Goal: Task Accomplishment & Management: Manage account settings

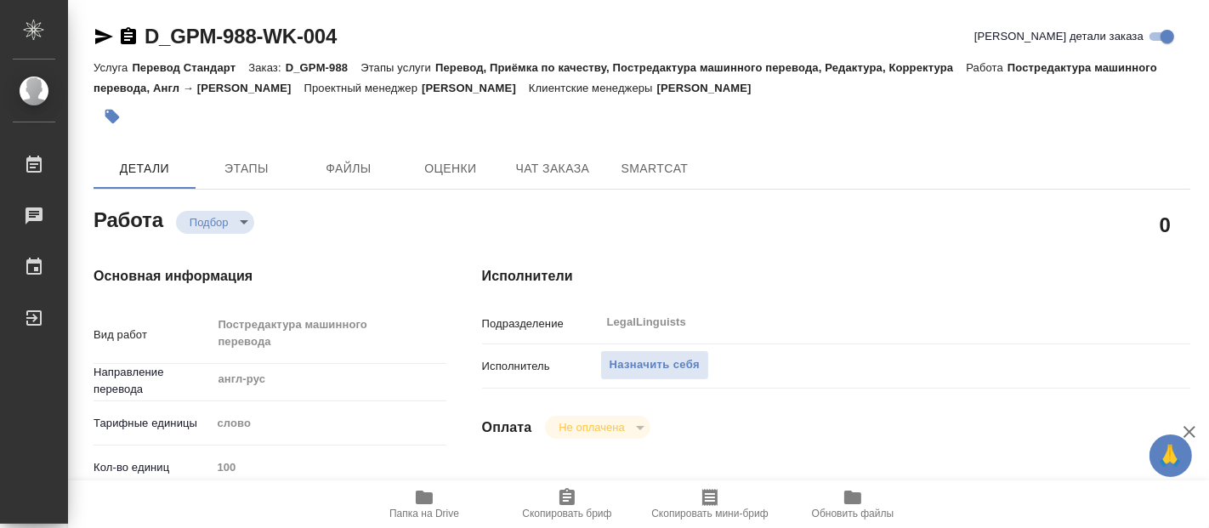
scroll to position [939, 0]
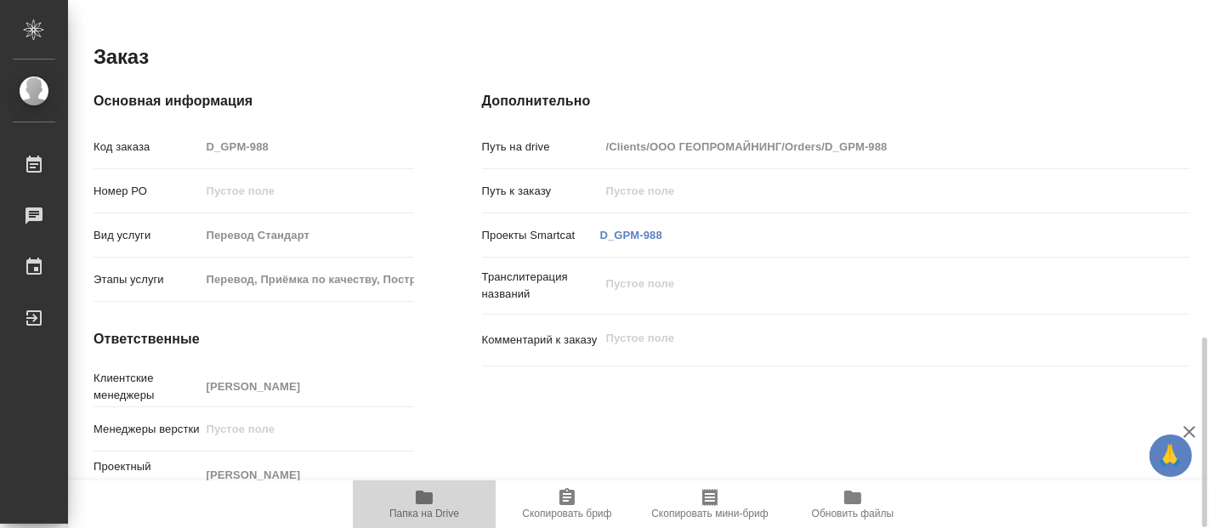
click at [440, 503] on span "Папка на Drive" at bounding box center [424, 503] width 122 height 32
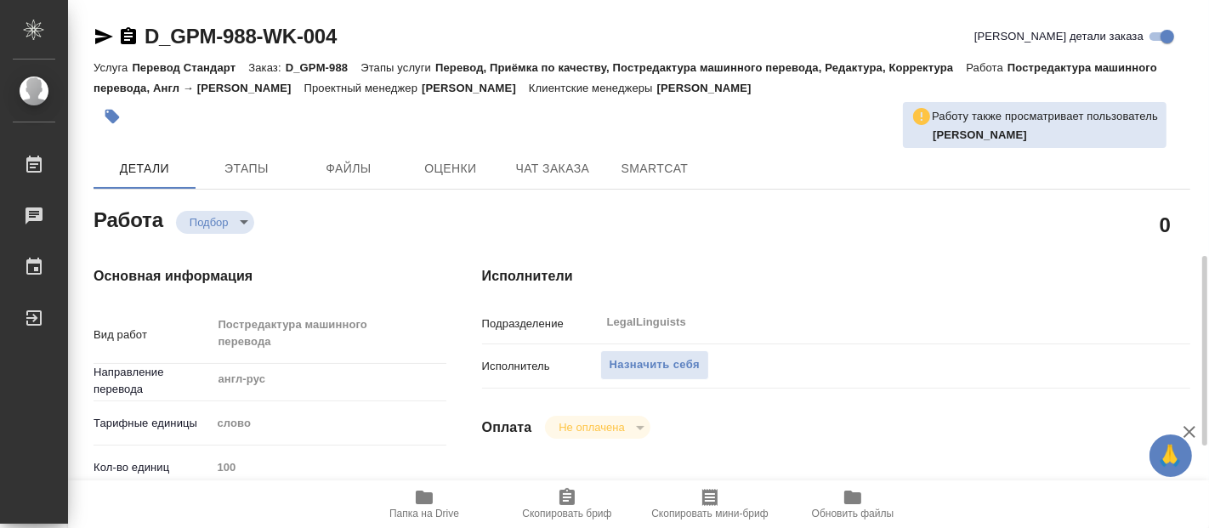
scroll to position [189, 0]
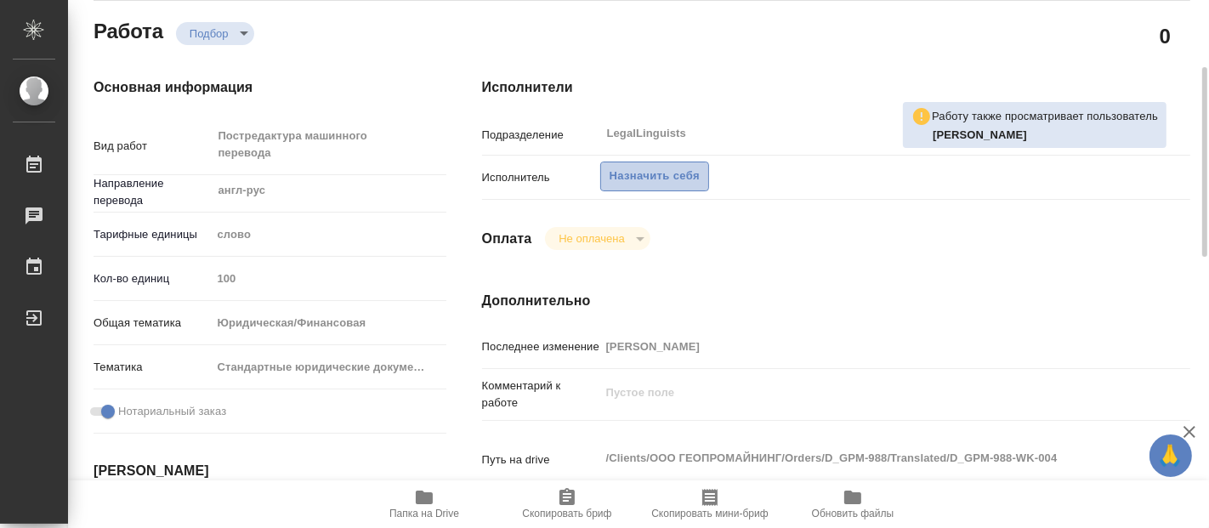
click at [670, 173] on span "Назначить себя" at bounding box center [655, 177] width 90 height 20
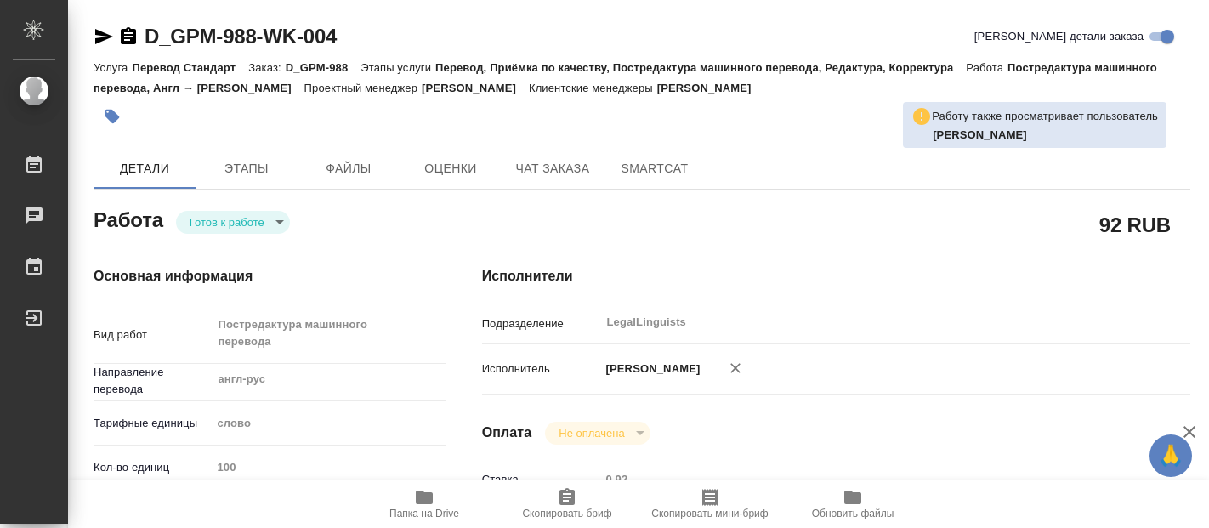
type textarea "x"
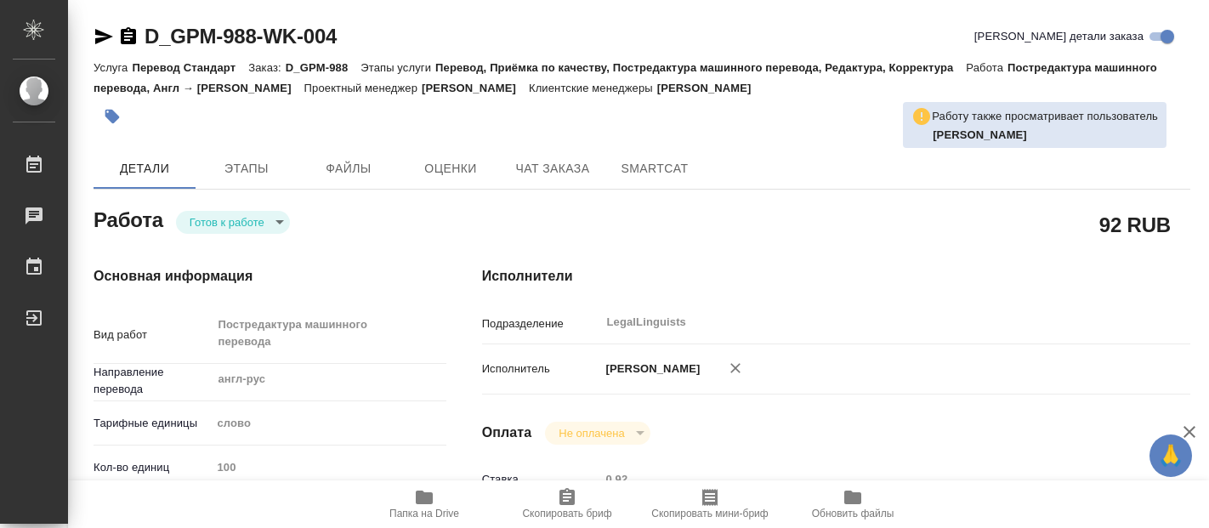
type textarea "x"
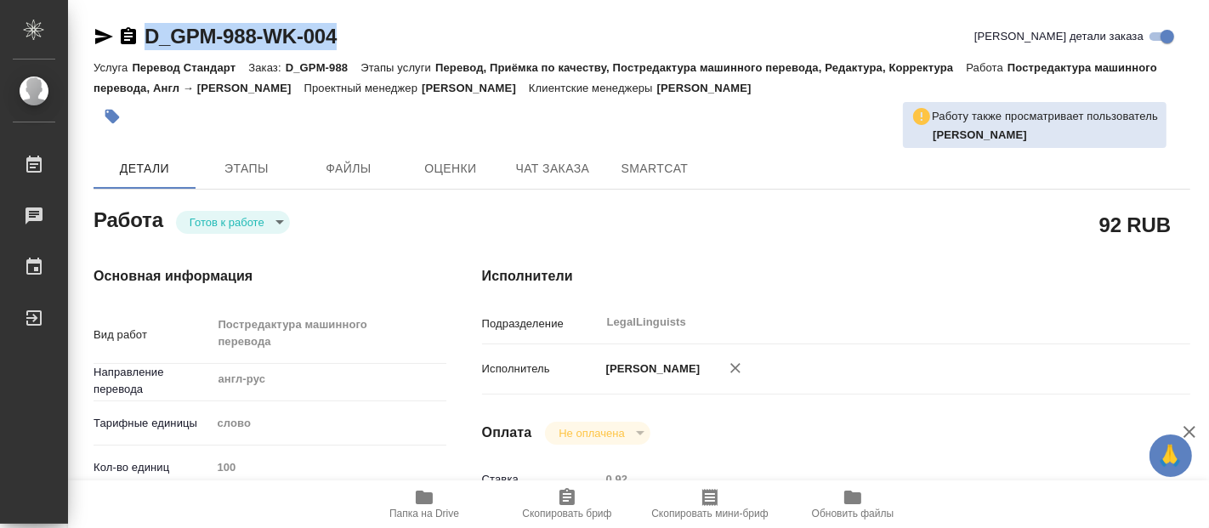
drag, startPoint x: 350, startPoint y: 28, endPoint x: 150, endPoint y: 43, distance: 200.4
click at [150, 43] on div "D_GPM-988-WK-004 Кратко детали заказа" at bounding box center [642, 36] width 1097 height 27
copy link "D_GPM-988-WK-004"
type textarea "x"
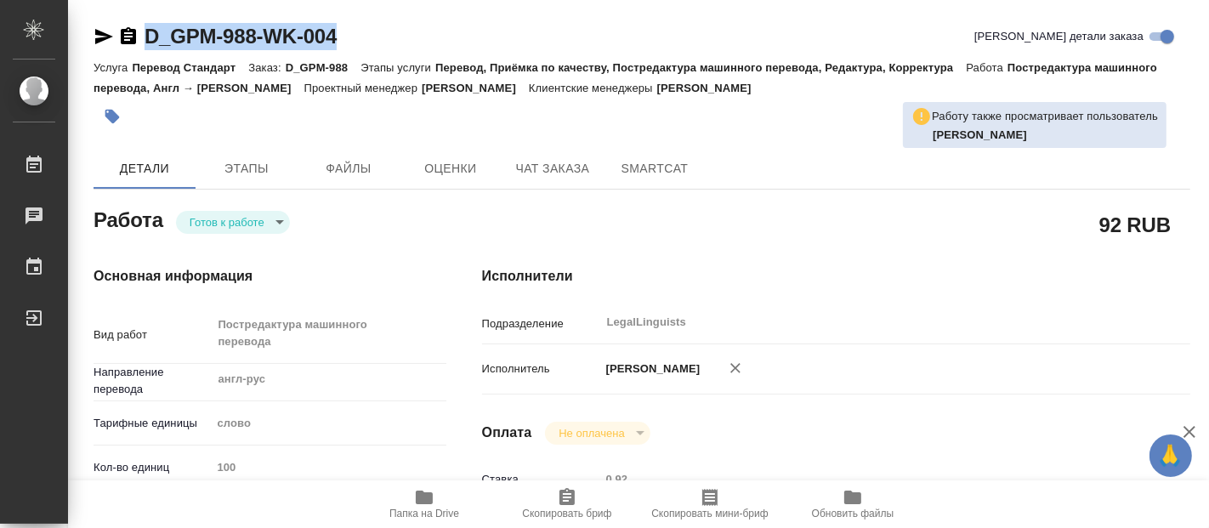
type textarea "x"
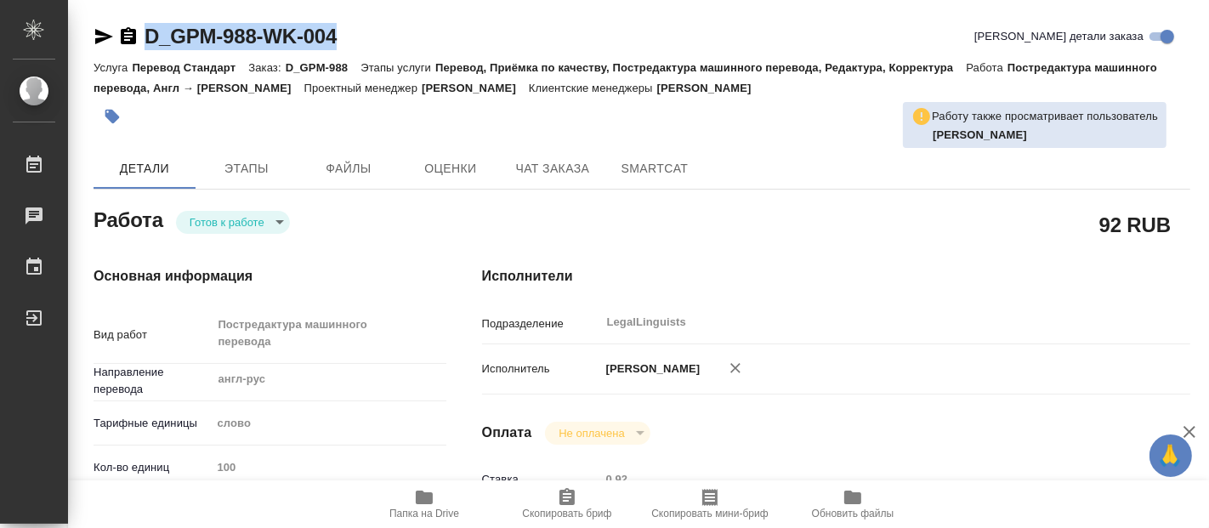
type textarea "x"
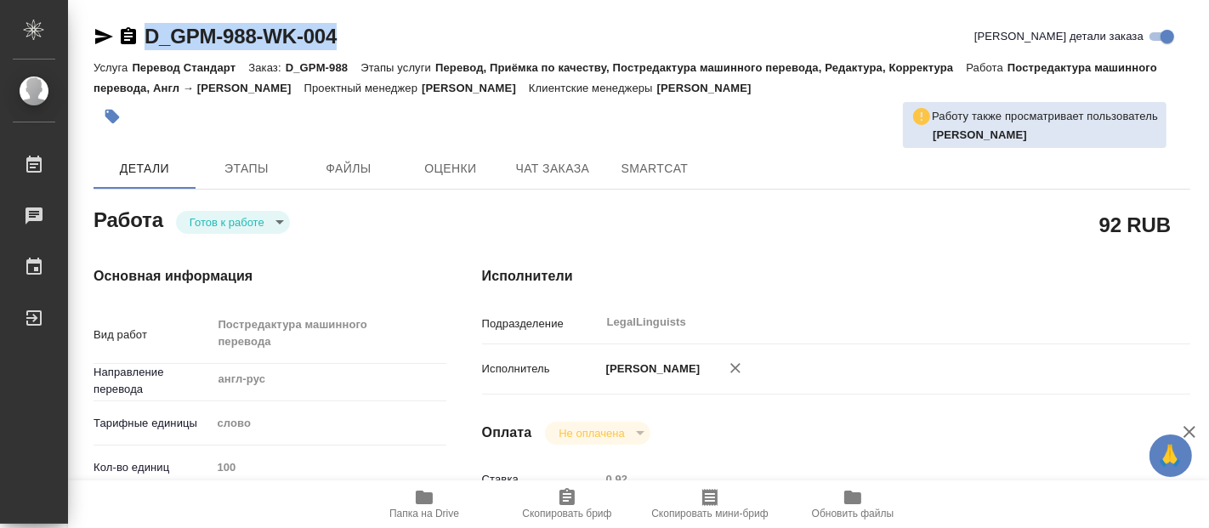
type textarea "x"
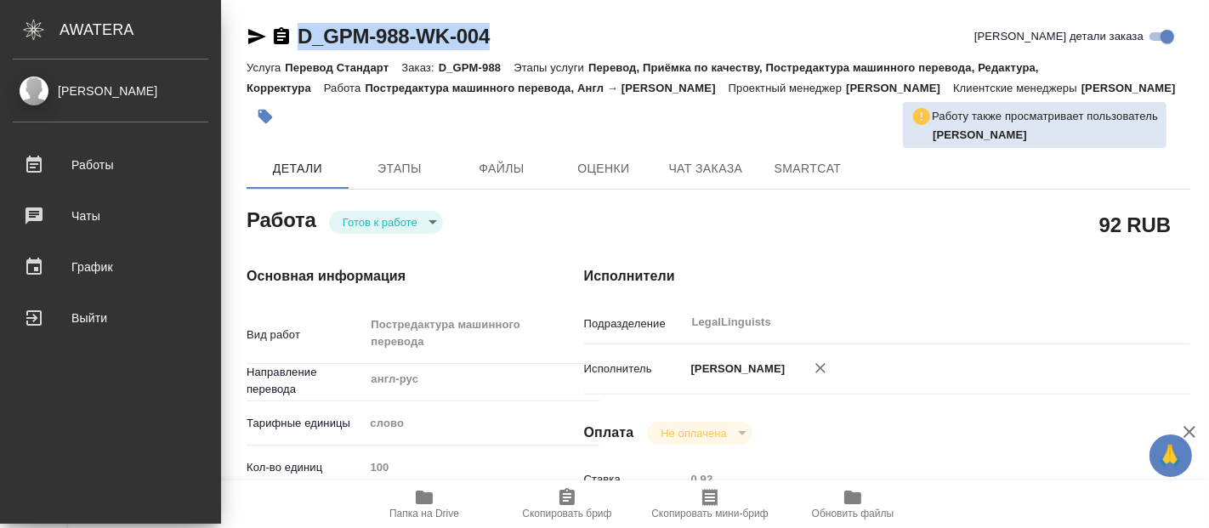
type textarea "x"
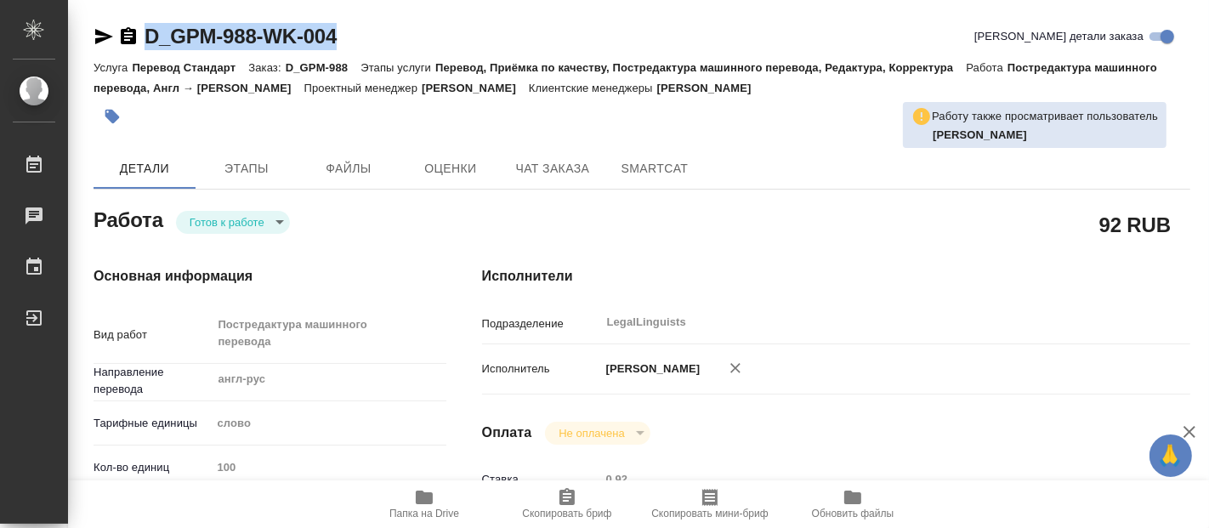
click at [413, 37] on div "D_GPM-988-WK-004 Кратко детали заказа" at bounding box center [642, 36] width 1097 height 27
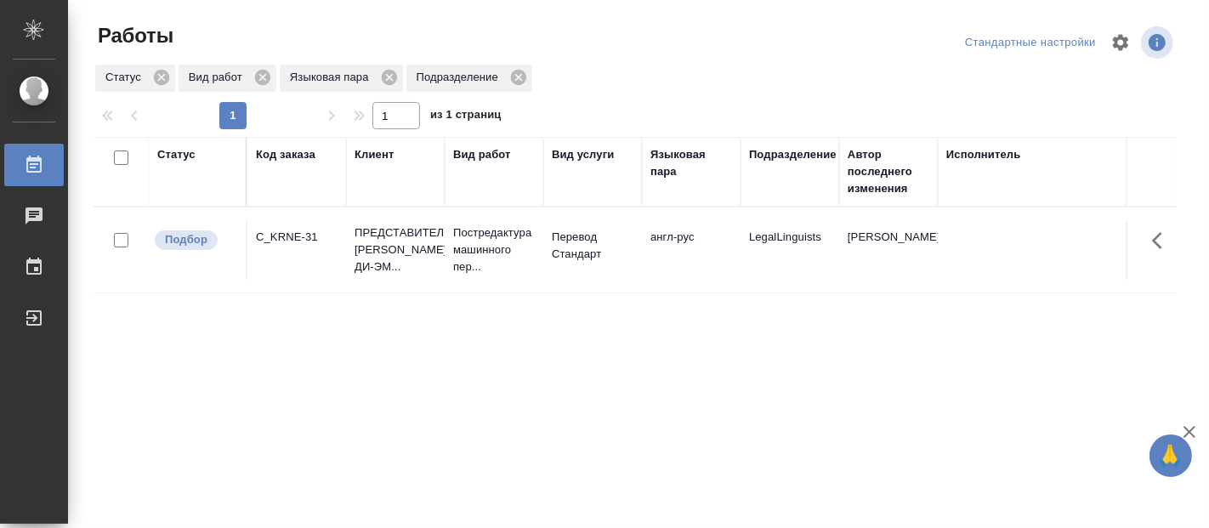
click at [59, 360] on div "Fadeeva Elena Работы 0 Чаты График Выйти" at bounding box center [34, 292] width 68 height 464
click at [565, 419] on div "Статус Код заказа Клиент Вид работ Вид услуги Языковая пара Подразделение Автор…" at bounding box center [635, 443] width 1083 height 612
